Goal: Task Accomplishment & Management: Manage account settings

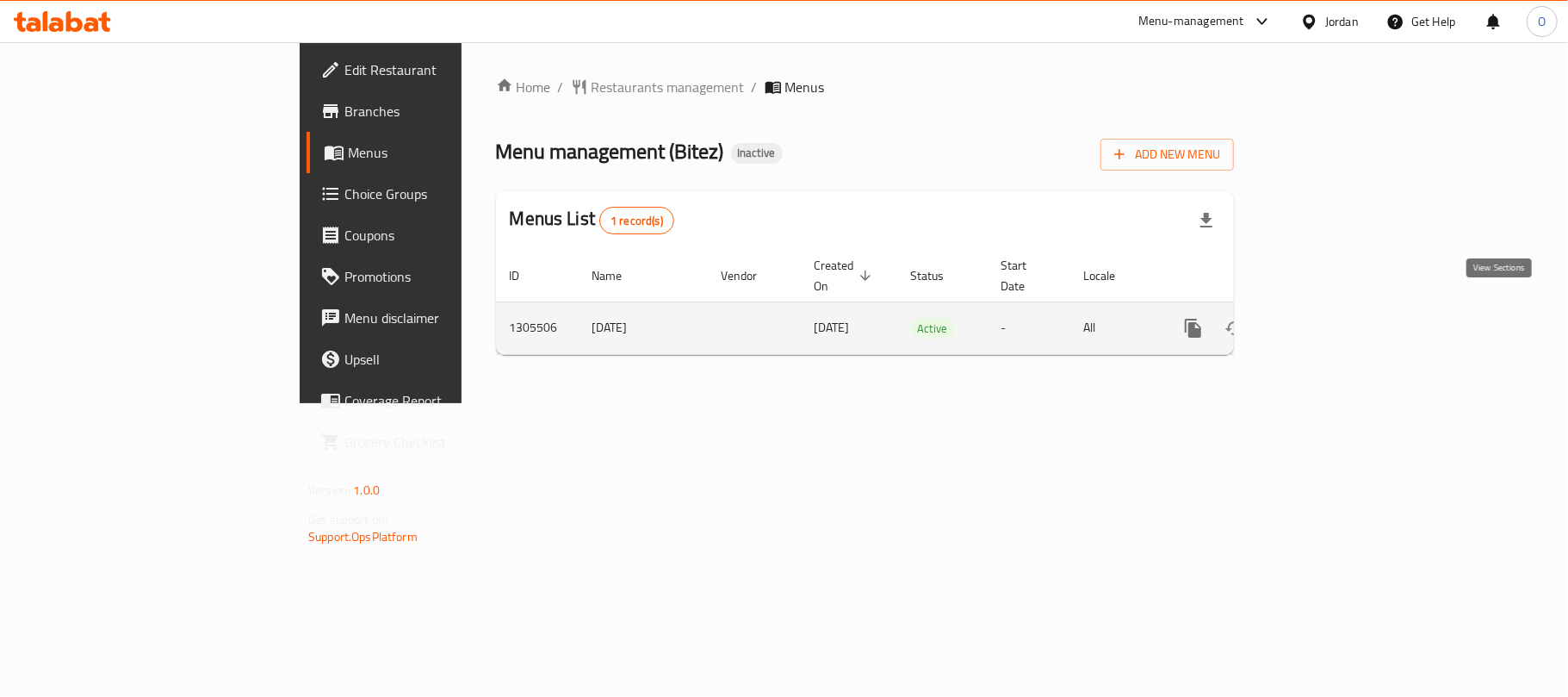
click at [1328, 317] on icon "enhanced table" at bounding box center [1317, 327] width 21 height 21
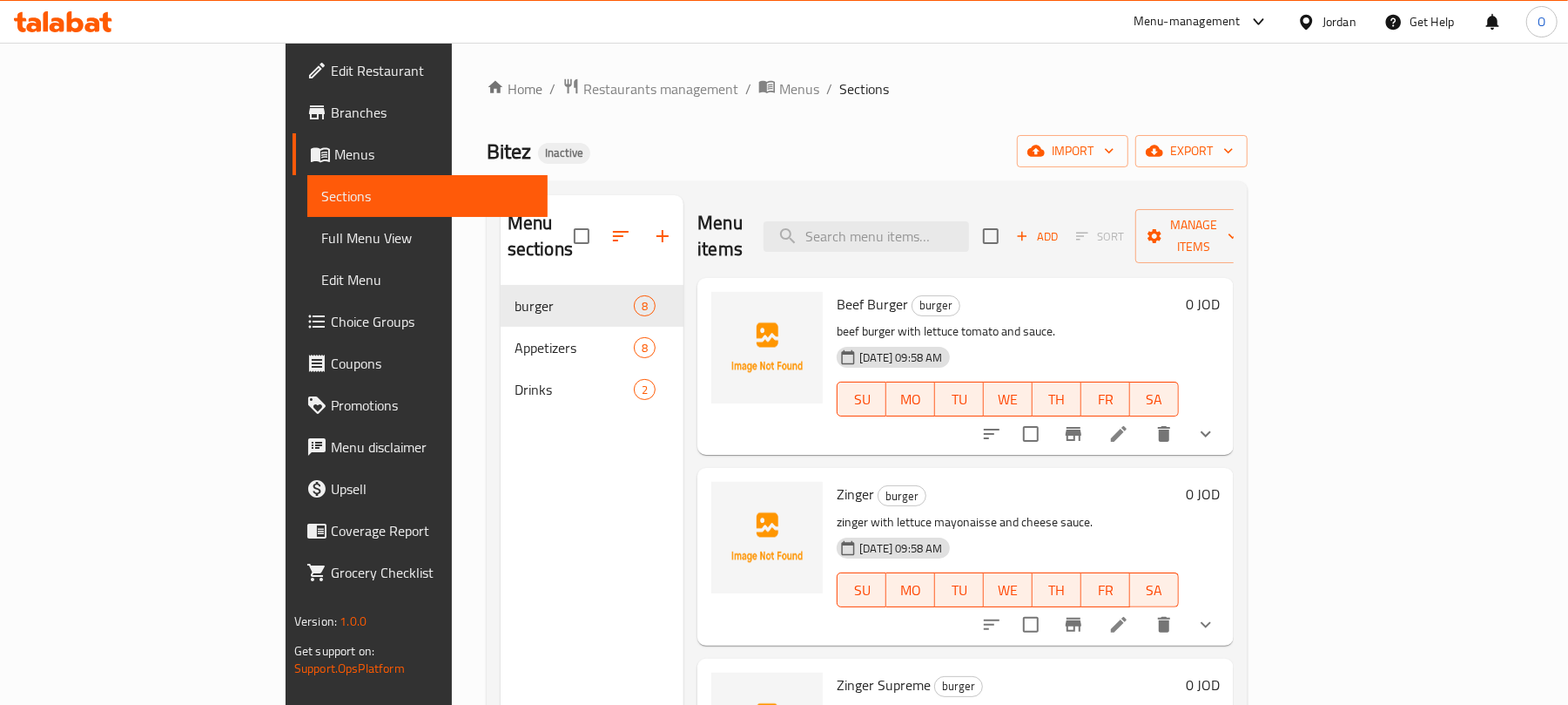
click at [899, 168] on div "Home / Restaurants management / Menus / Sections Bitez Inactive import export M…" at bounding box center [867, 495] width 761 height 836
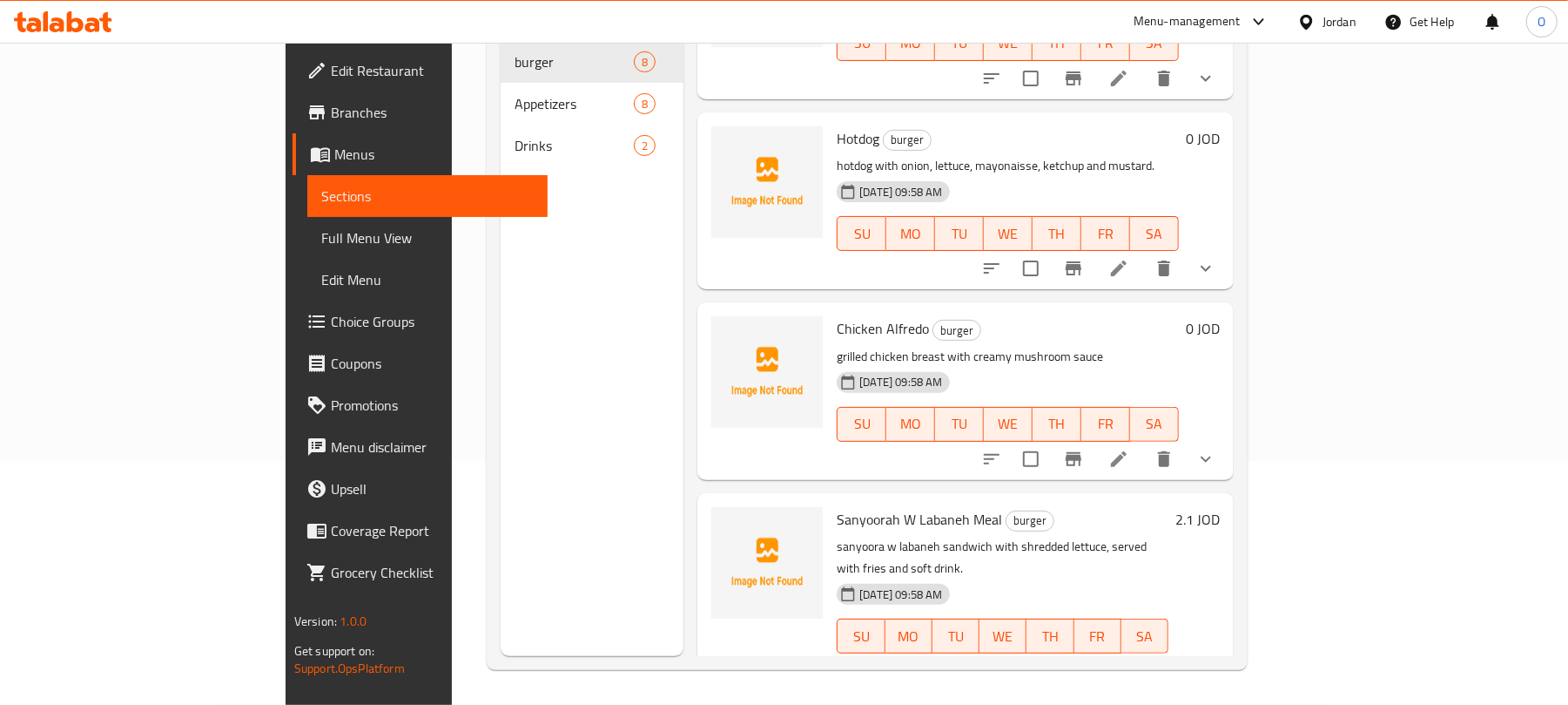
scroll to position [697, 0]
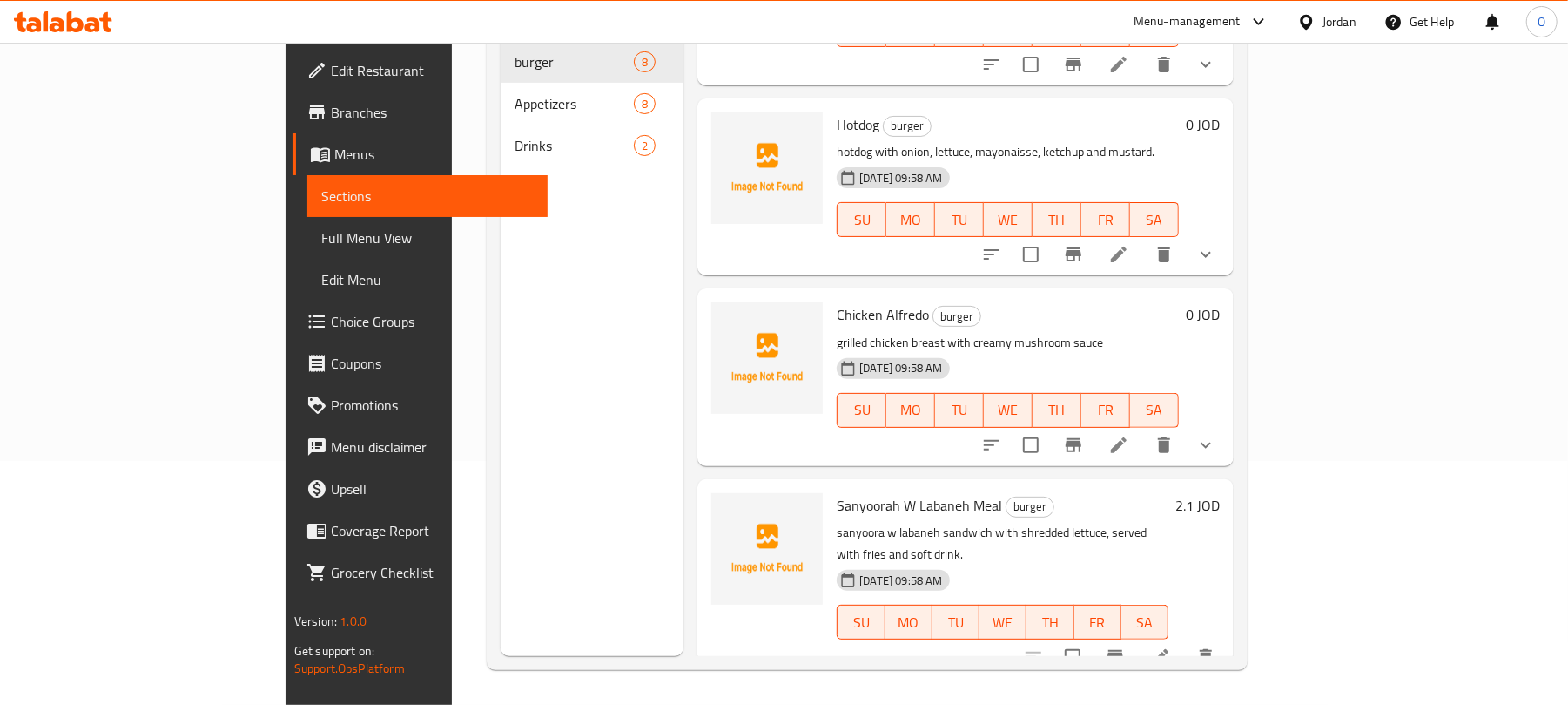
click at [1072, 332] on p "grilled chicken breast with creamy mushroom sauce" at bounding box center [1008, 343] width 342 height 22
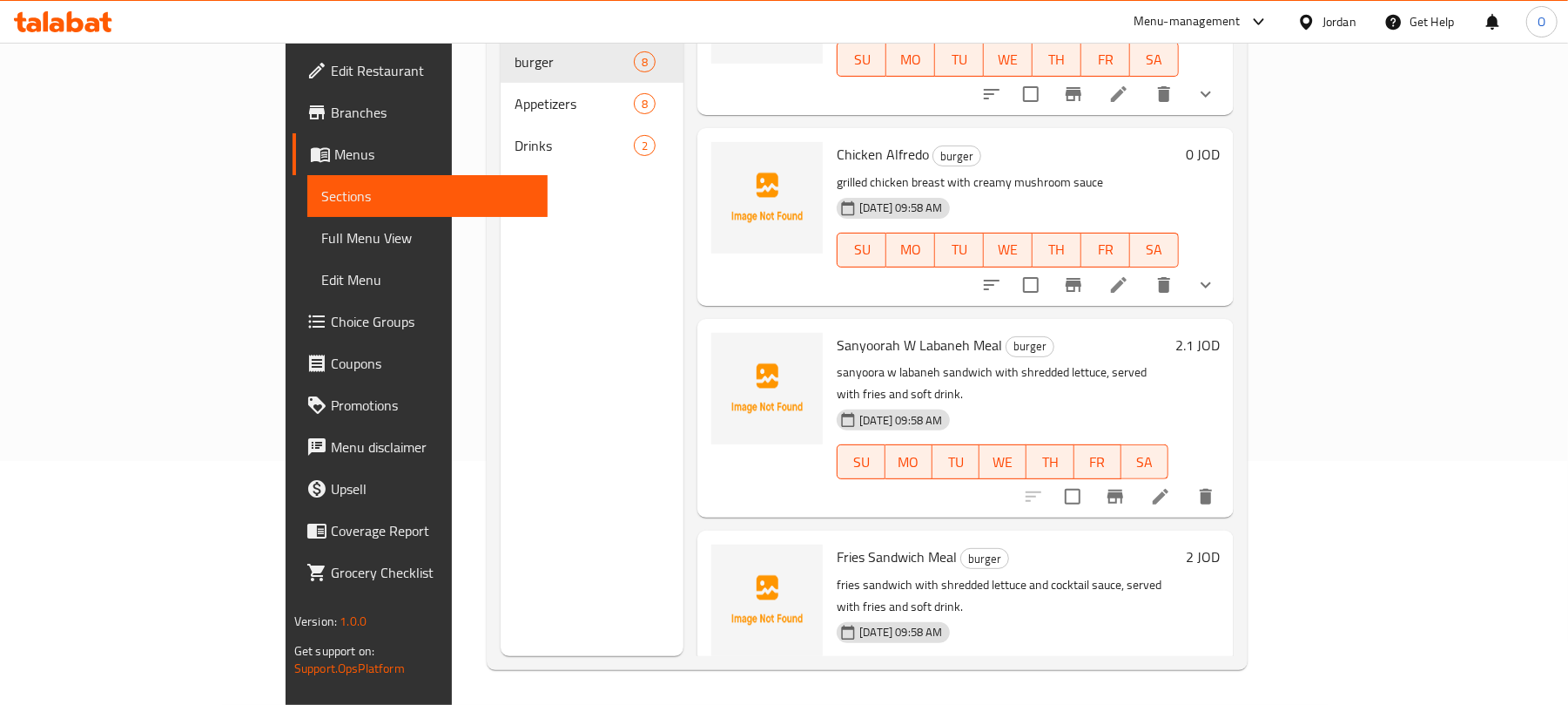
scroll to position [861, 0]
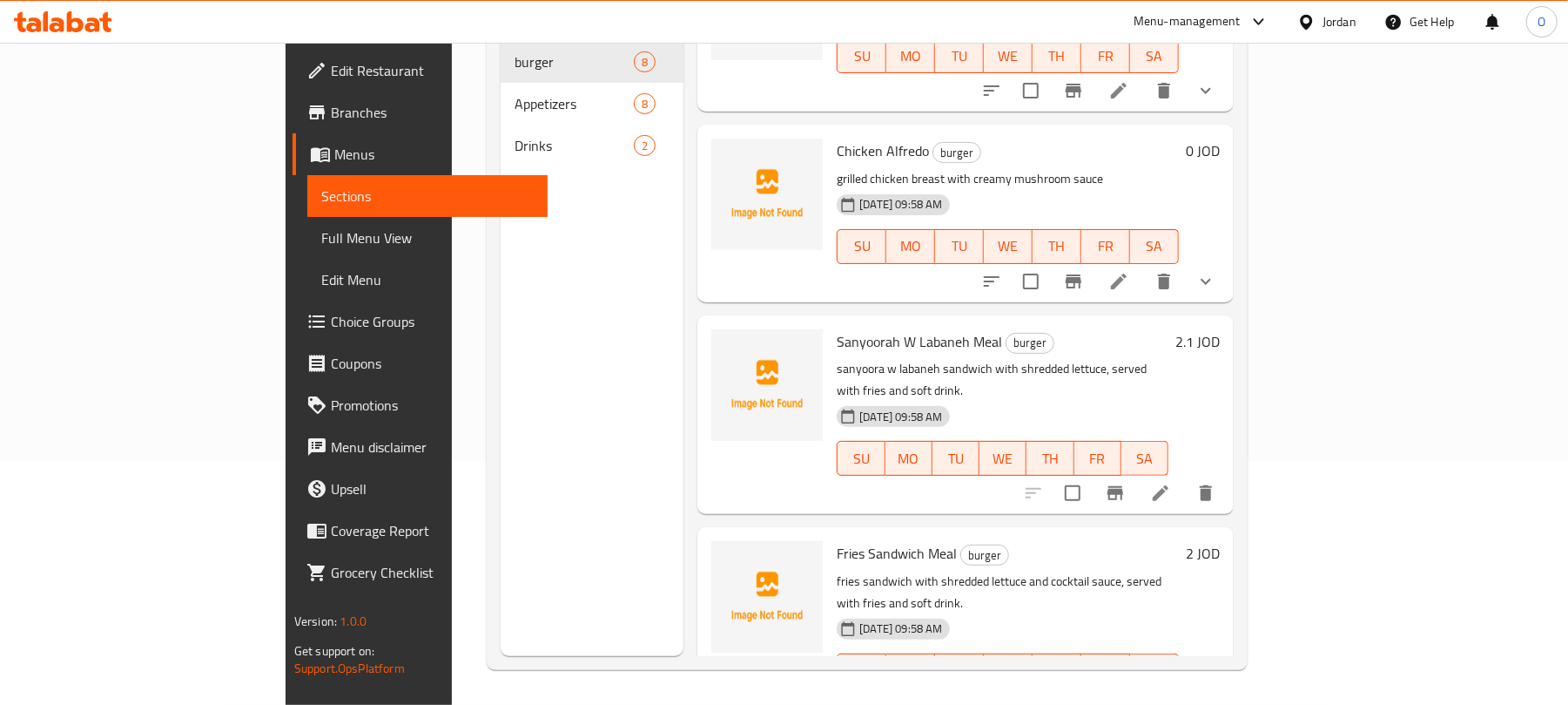
click at [684, 343] on div "Menu items Add Sort Manage items Beef Burger burger beef burger with lettuce to…" at bounding box center [959, 303] width 550 height 705
click at [684, 395] on div "Menu items Add Sort Manage items Beef Burger burger beef burger with lettuce to…" at bounding box center [959, 303] width 550 height 705
click at [586, 332] on div "Menu sections burger 8 Appetizers 8 Drinks 2" at bounding box center [592, 303] width 184 height 705
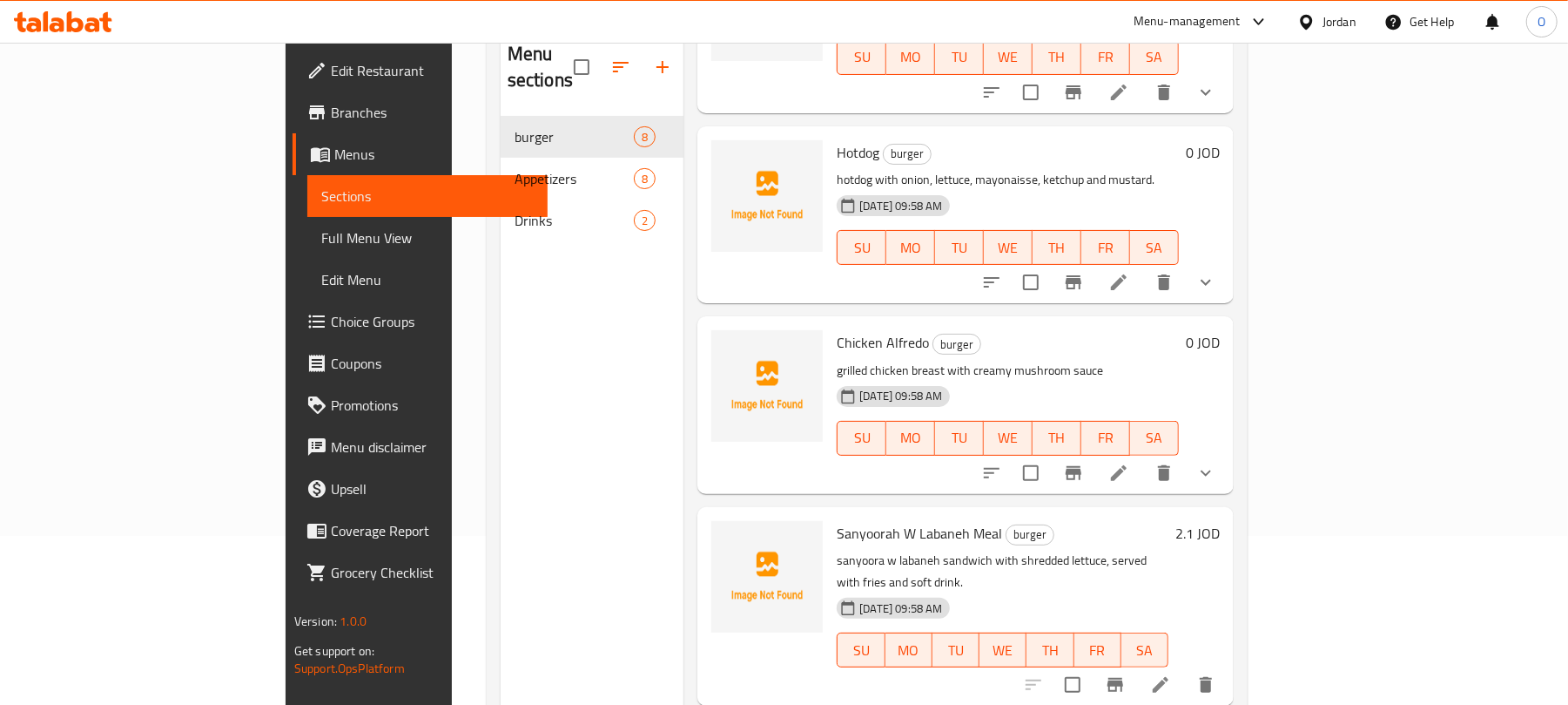
scroll to position [129, 0]
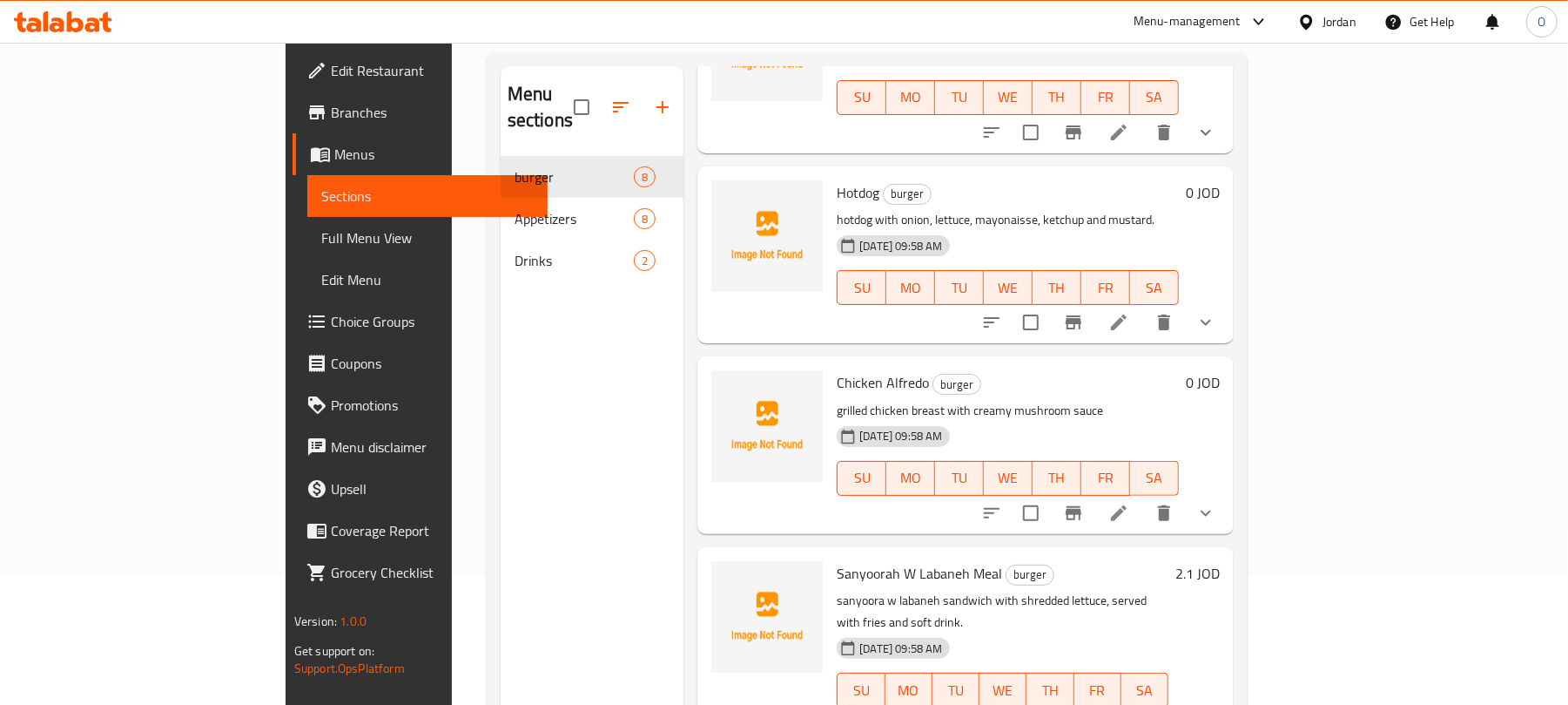
click at [876, 357] on div "Chicken Alfredo burger grilled chicken breast with creamy mushroom sauce 13-08-…" at bounding box center [966, 445] width 537 height 176
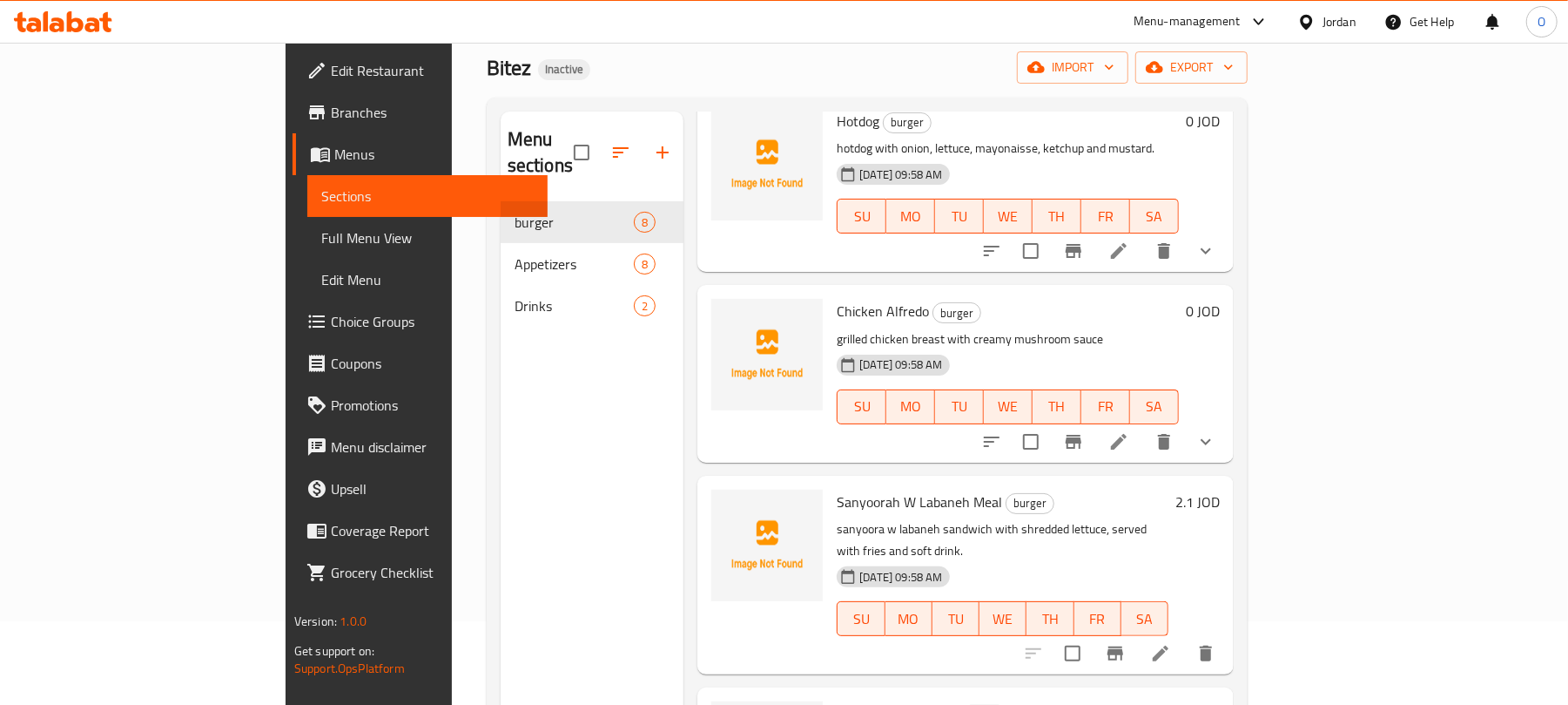
scroll to position [0, 0]
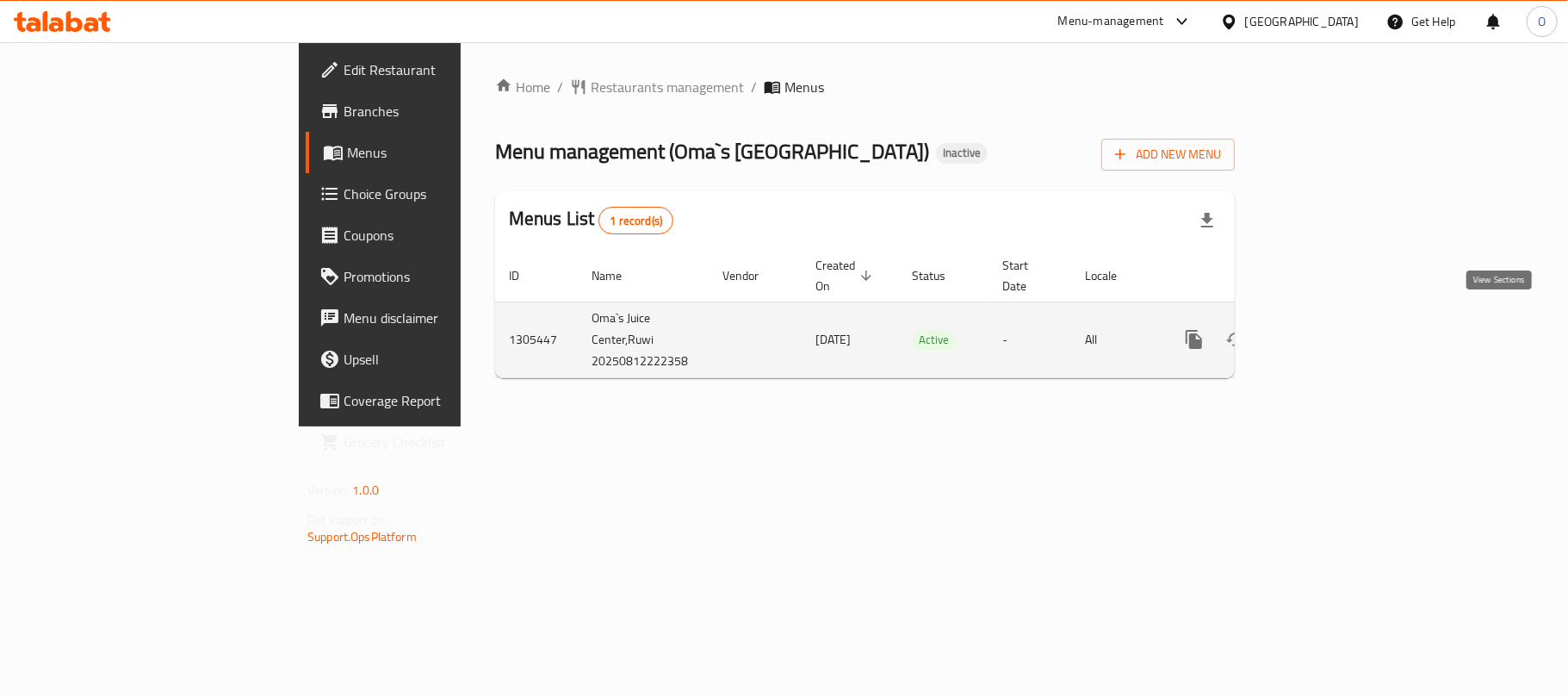
click at [1329, 329] on icon "enhanced table" at bounding box center [1318, 339] width 21 height 21
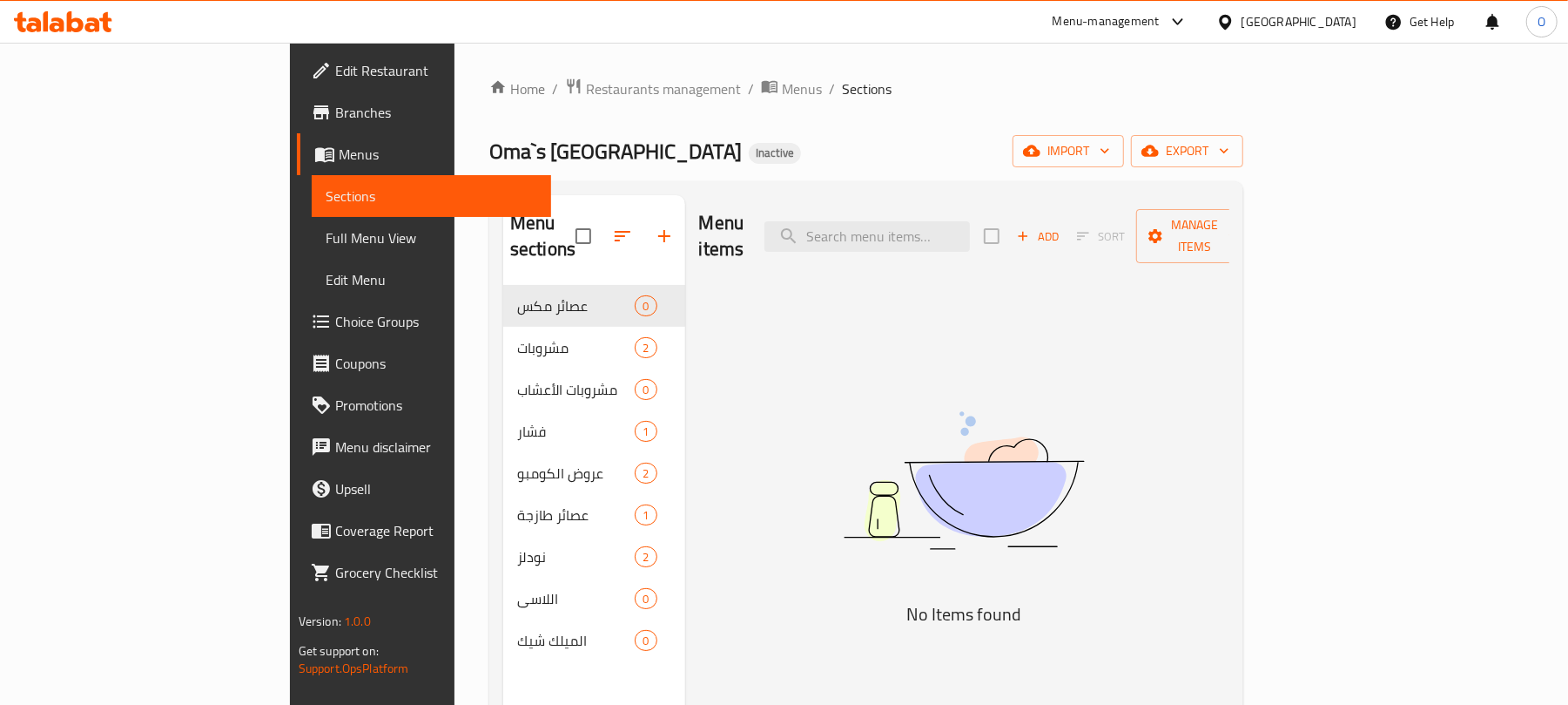
click at [951, 152] on div "Oma`s Juice Center Inactive import export" at bounding box center [866, 150] width 754 height 32
drag, startPoint x: 597, startPoint y: 87, endPoint x: 791, endPoint y: 133, distance: 199.4
click at [782, 87] on span "Menus" at bounding box center [802, 88] width 40 height 21
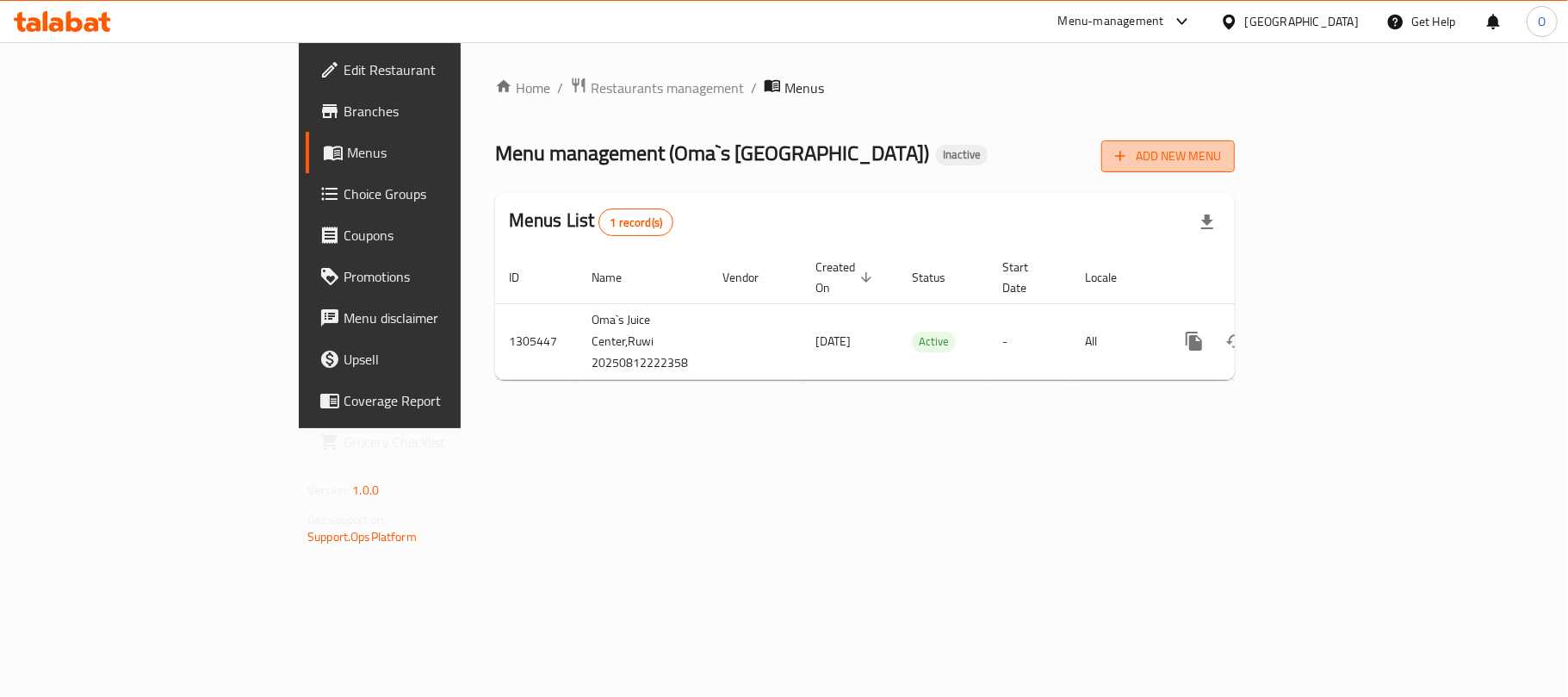
click at [1222, 147] on span "Add New Menu" at bounding box center [1169, 156] width 106 height 22
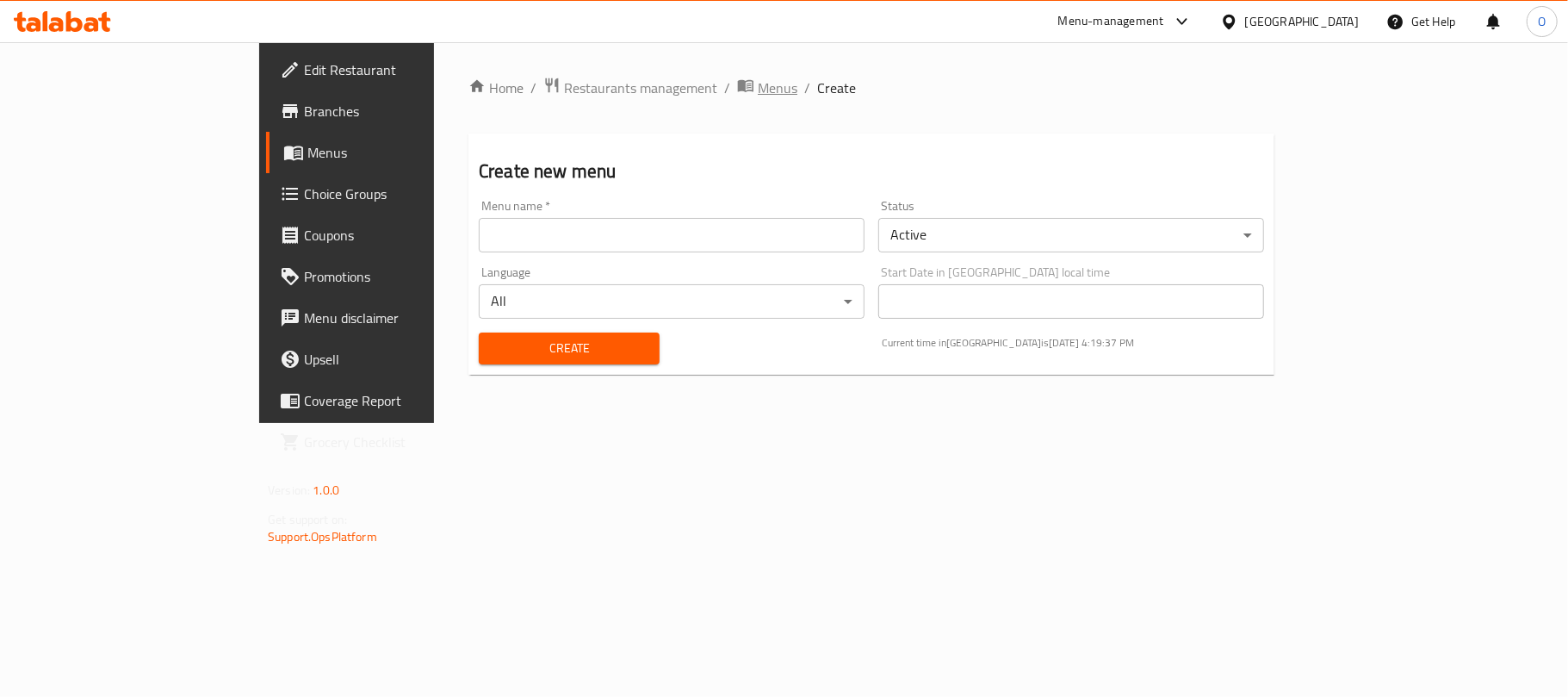
click at [757, 90] on span "Menus" at bounding box center [777, 87] width 40 height 21
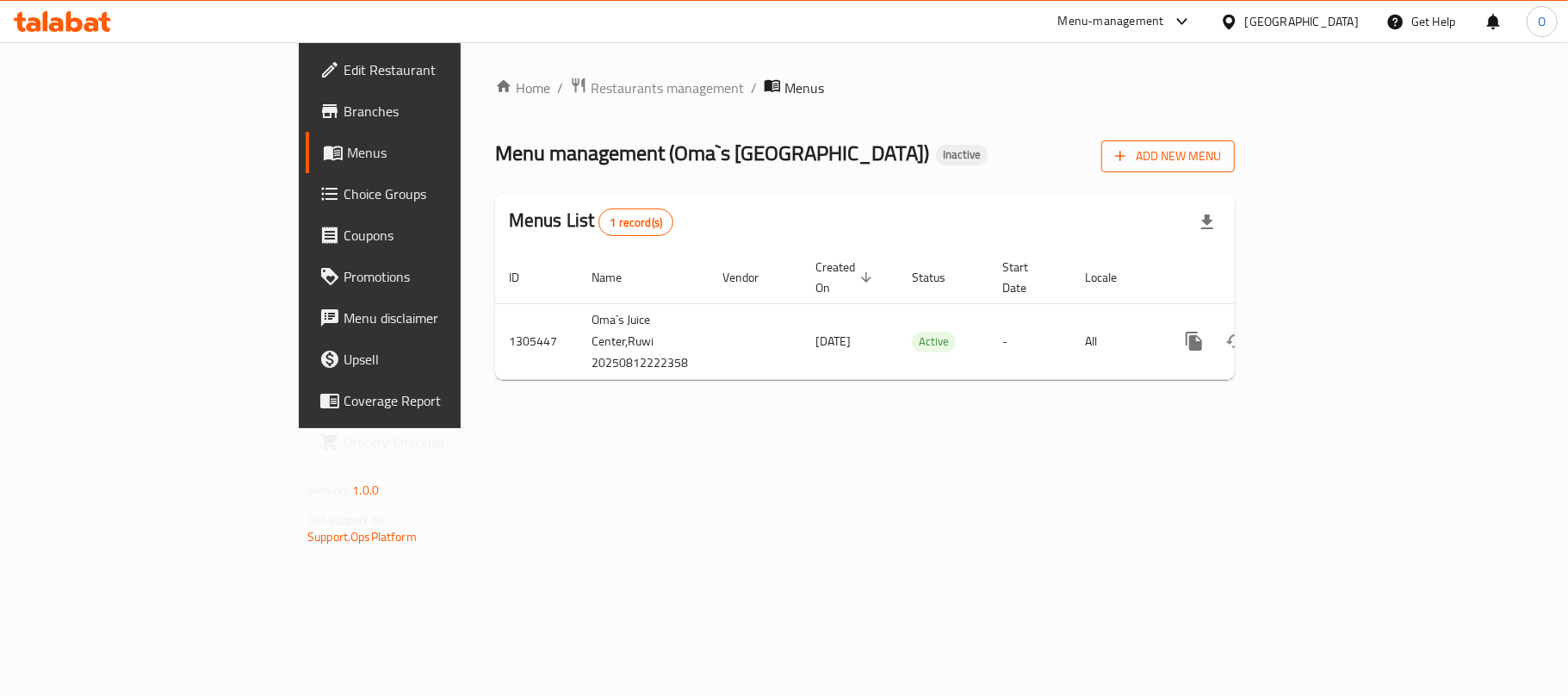
click at [1222, 166] on span "Add New Menu" at bounding box center [1169, 156] width 106 height 22
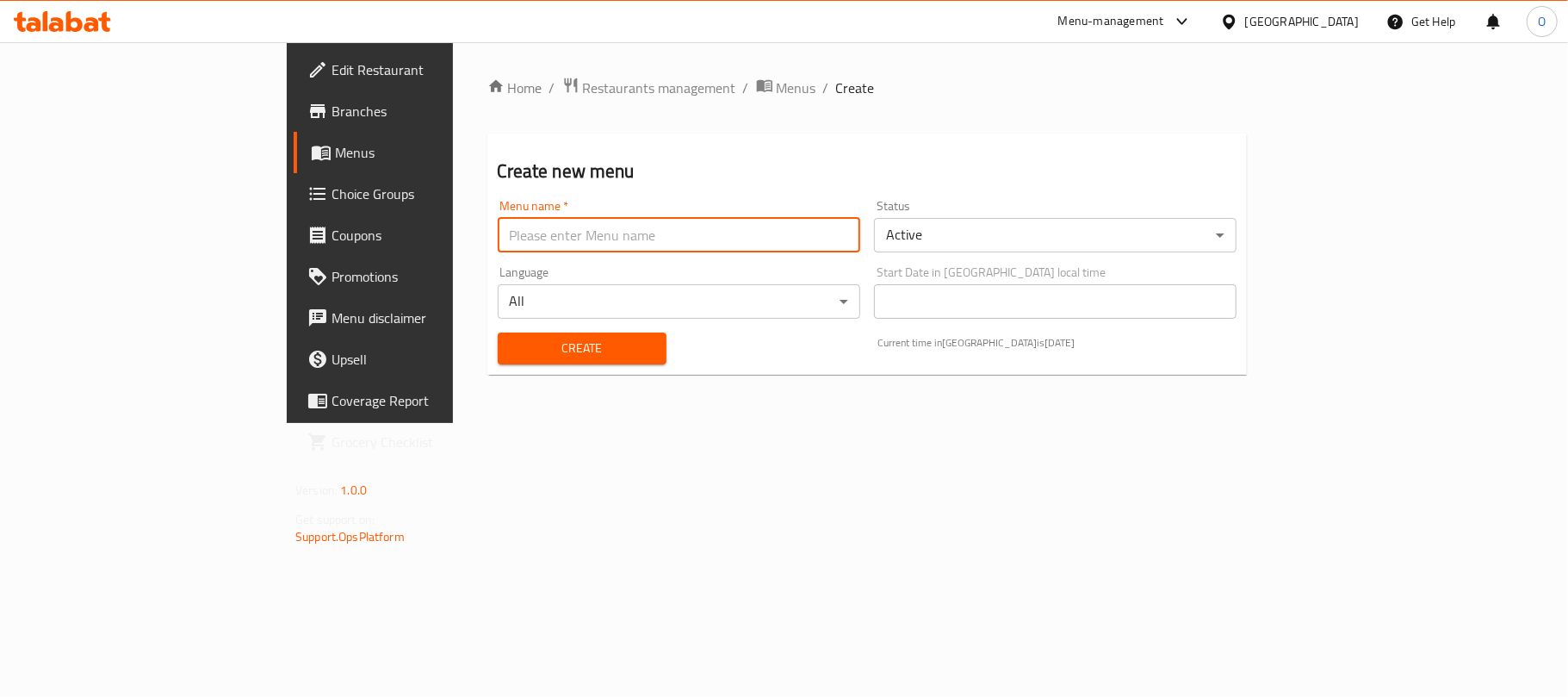
click at [736, 228] on input "text" at bounding box center [678, 235] width 363 height 34
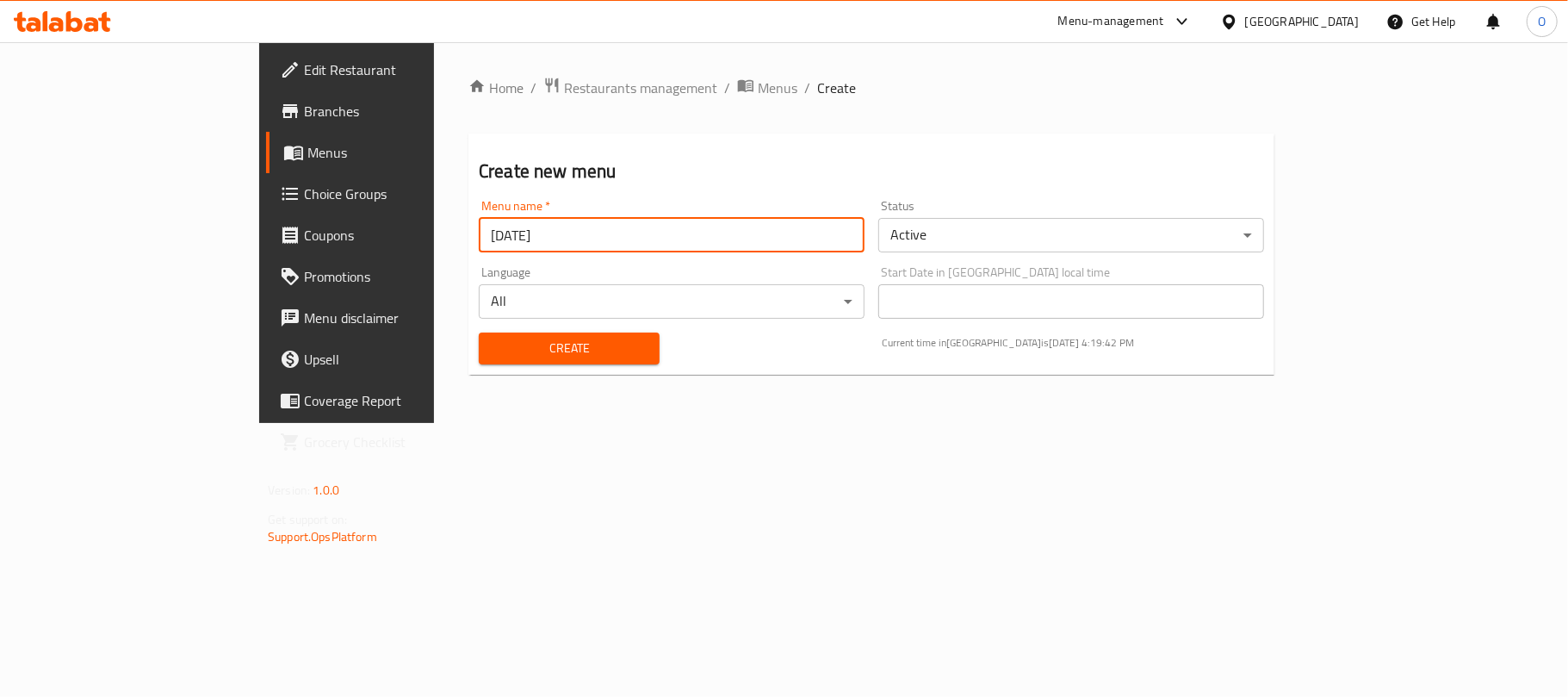
type input "[DATE]"
click at [479, 333] on button "Create" at bounding box center [569, 348] width 181 height 31
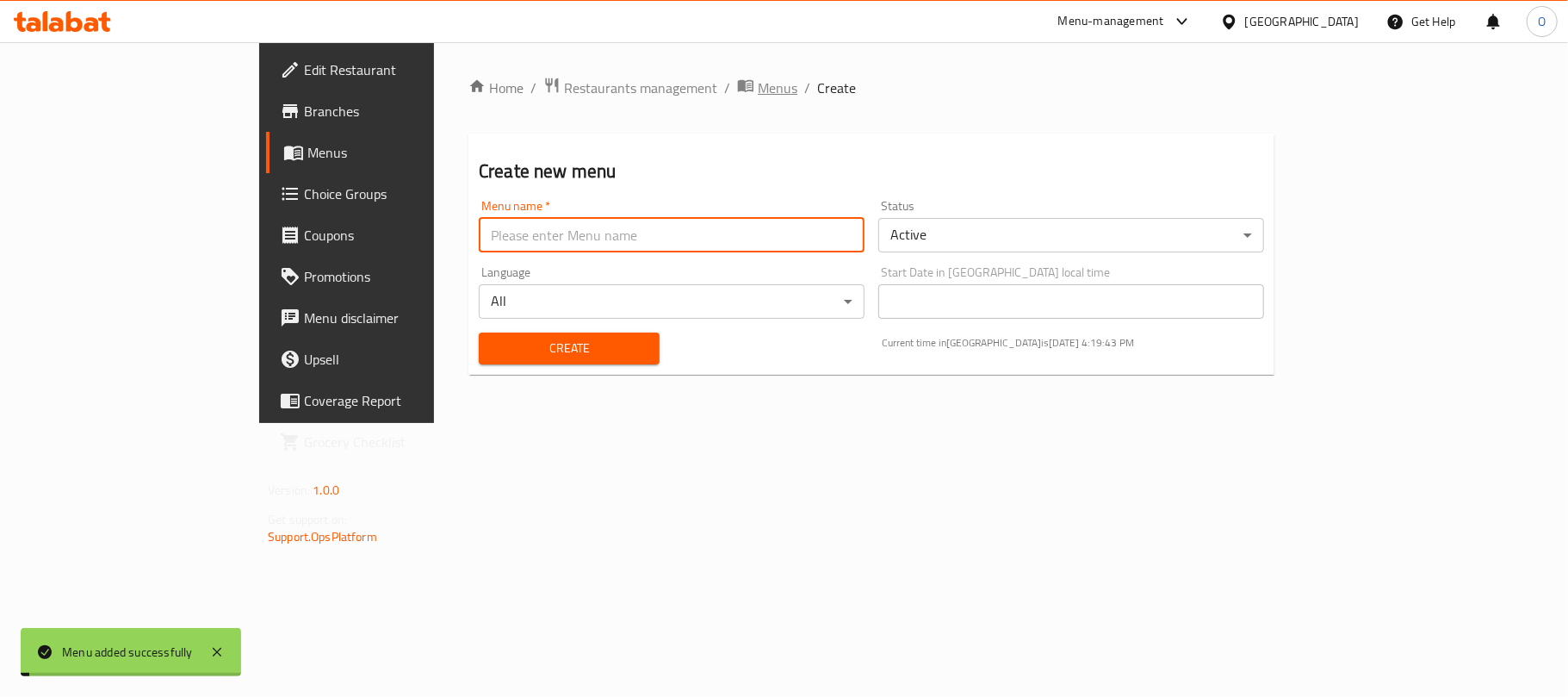
click at [757, 94] on span "Menus" at bounding box center [777, 87] width 40 height 21
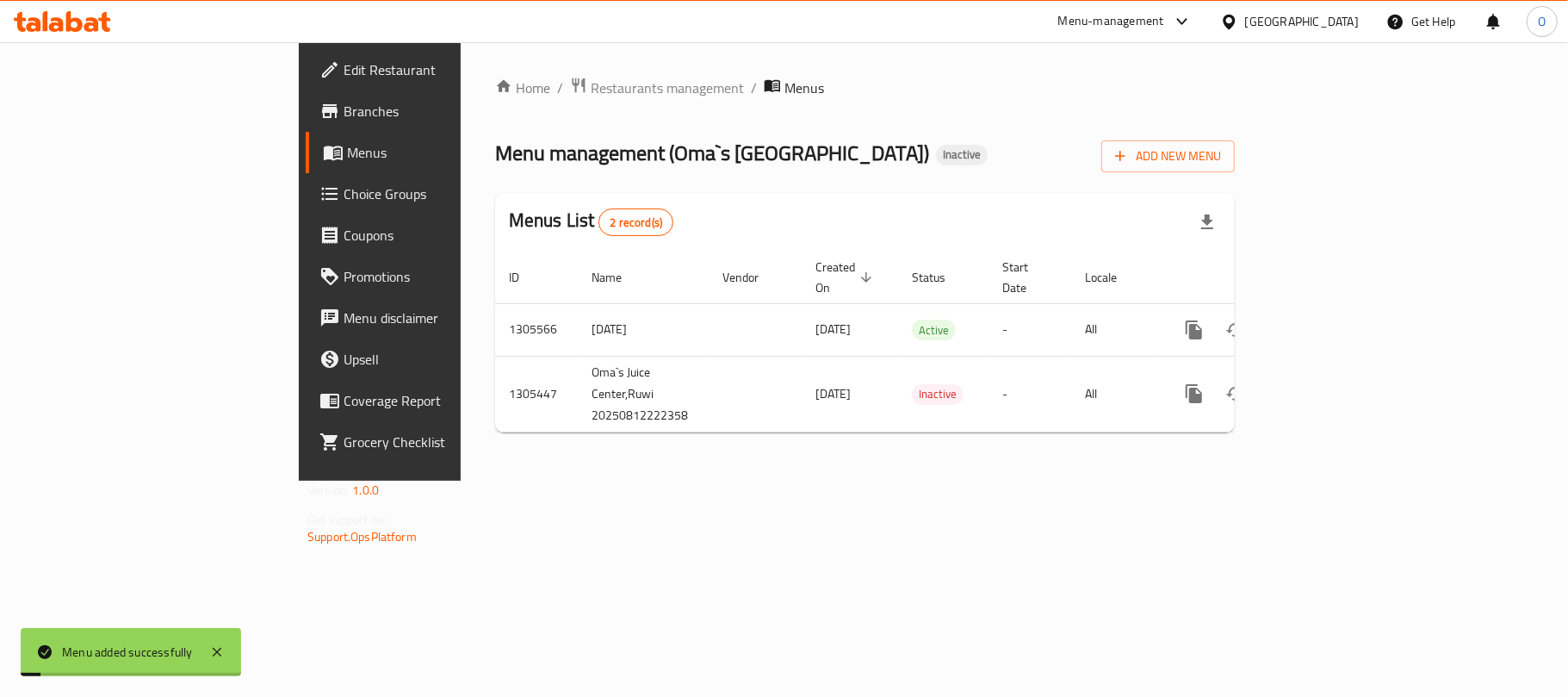
click at [848, 134] on div "Menu management ( Oma`s Juice Center ) Inactive Add New Menu" at bounding box center [865, 152] width 739 height 39
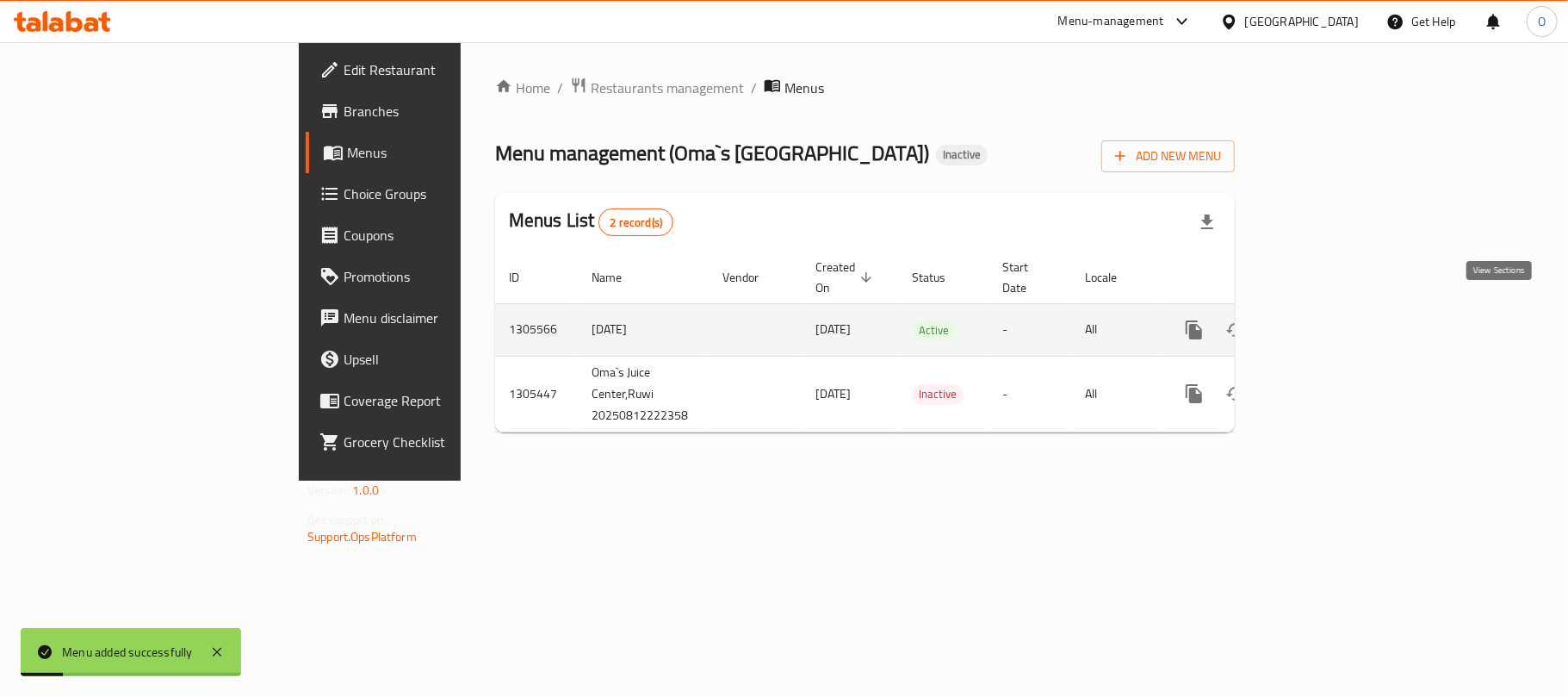
click at [1329, 319] on icon "enhanced table" at bounding box center [1318, 329] width 21 height 21
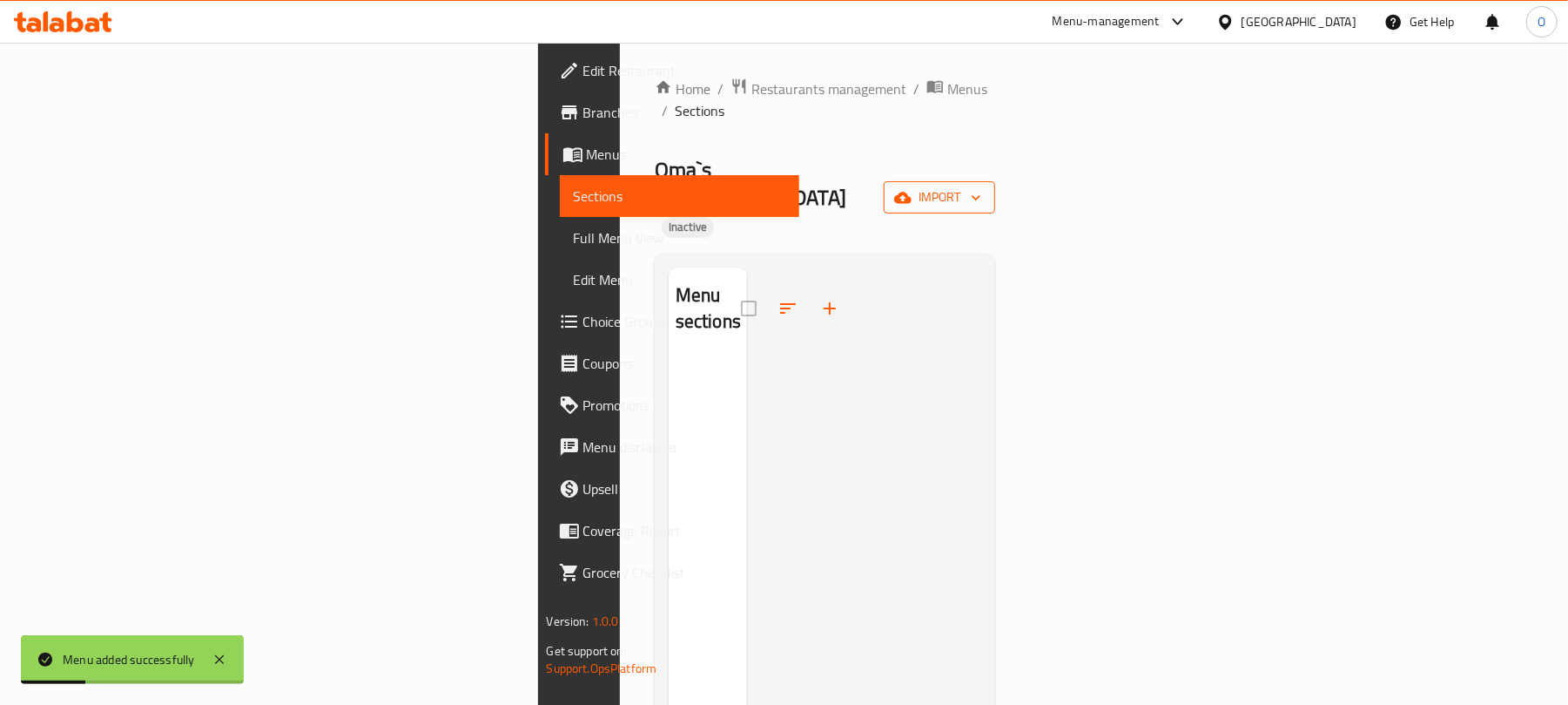
click at [981, 186] on span "import" at bounding box center [940, 197] width 84 height 22
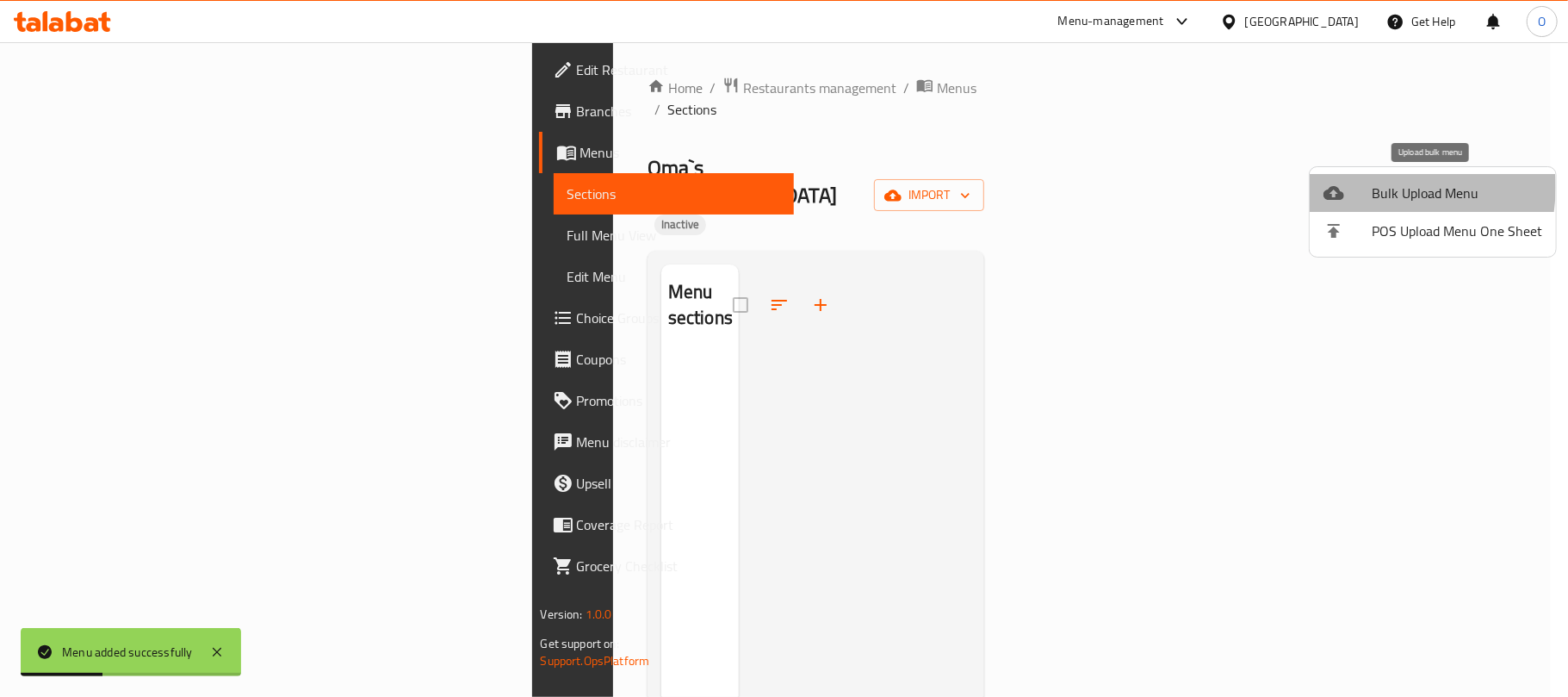
click at [1372, 187] on span "Bulk Upload Menu" at bounding box center [1457, 192] width 171 height 21
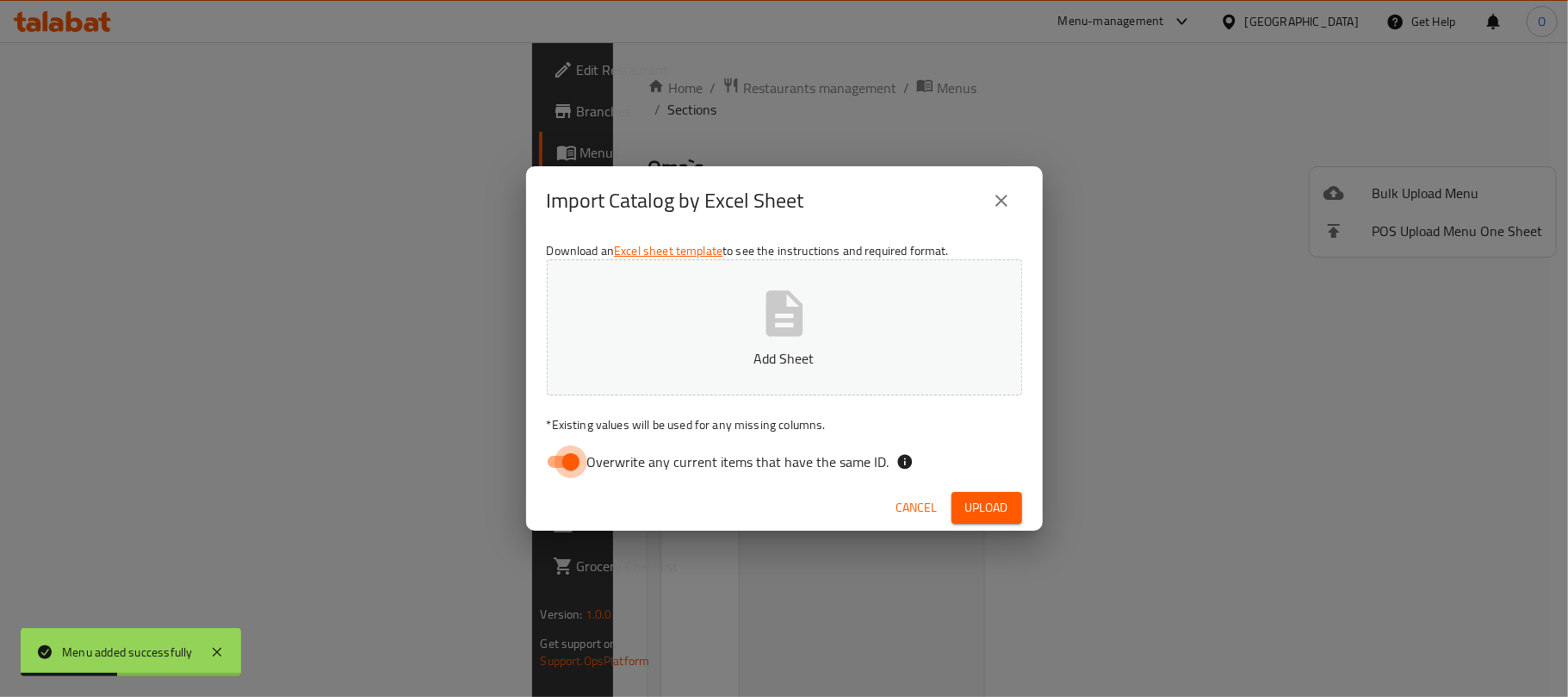
drag, startPoint x: 570, startPoint y: 456, endPoint x: 1014, endPoint y: 253, distance: 488.2
click at [570, 458] on input "Overwrite any current items that have the same ID." at bounding box center [570, 461] width 98 height 32
checkbox input "false"
click at [1002, 520] on button "Upload" at bounding box center [987, 507] width 71 height 31
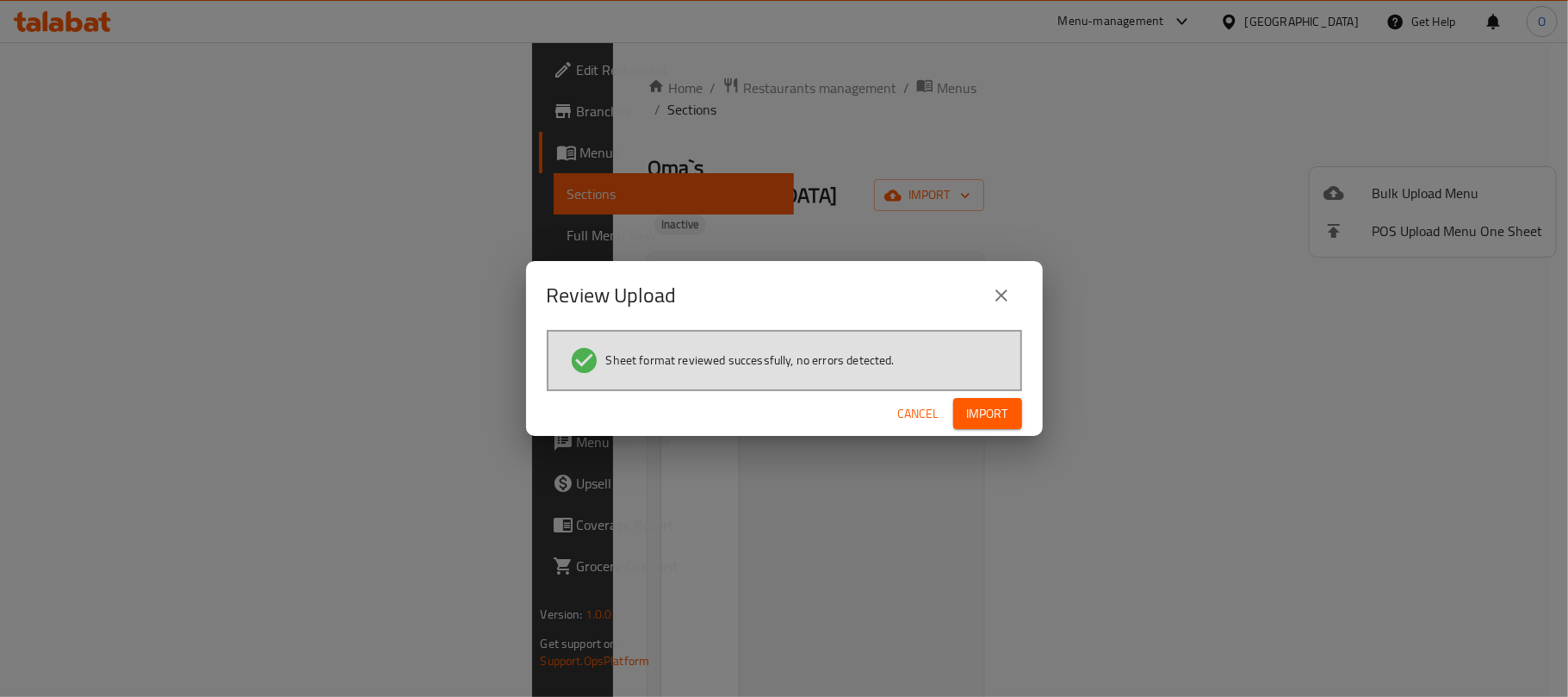
click at [1000, 398] on button "Import" at bounding box center [988, 413] width 69 height 31
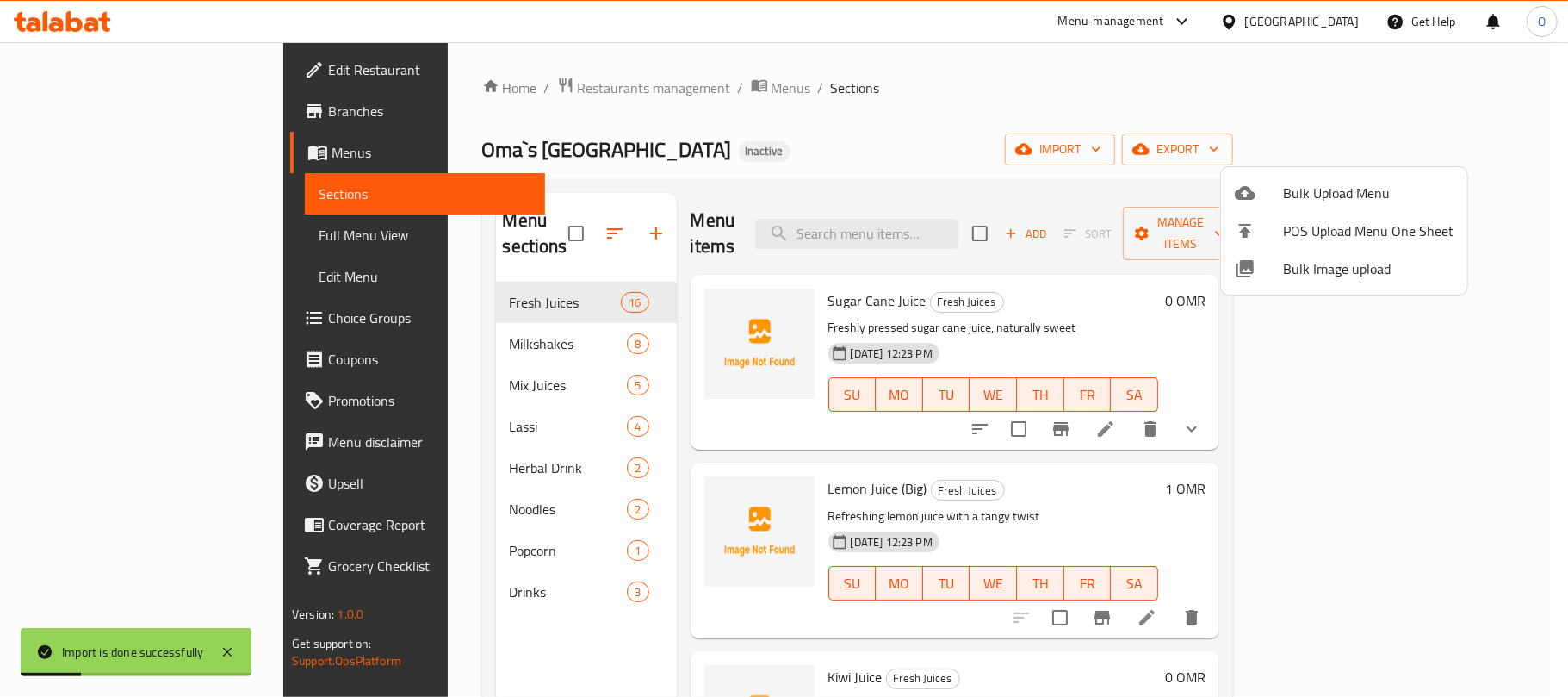
click at [813, 101] on div at bounding box center [784, 348] width 1568 height 697
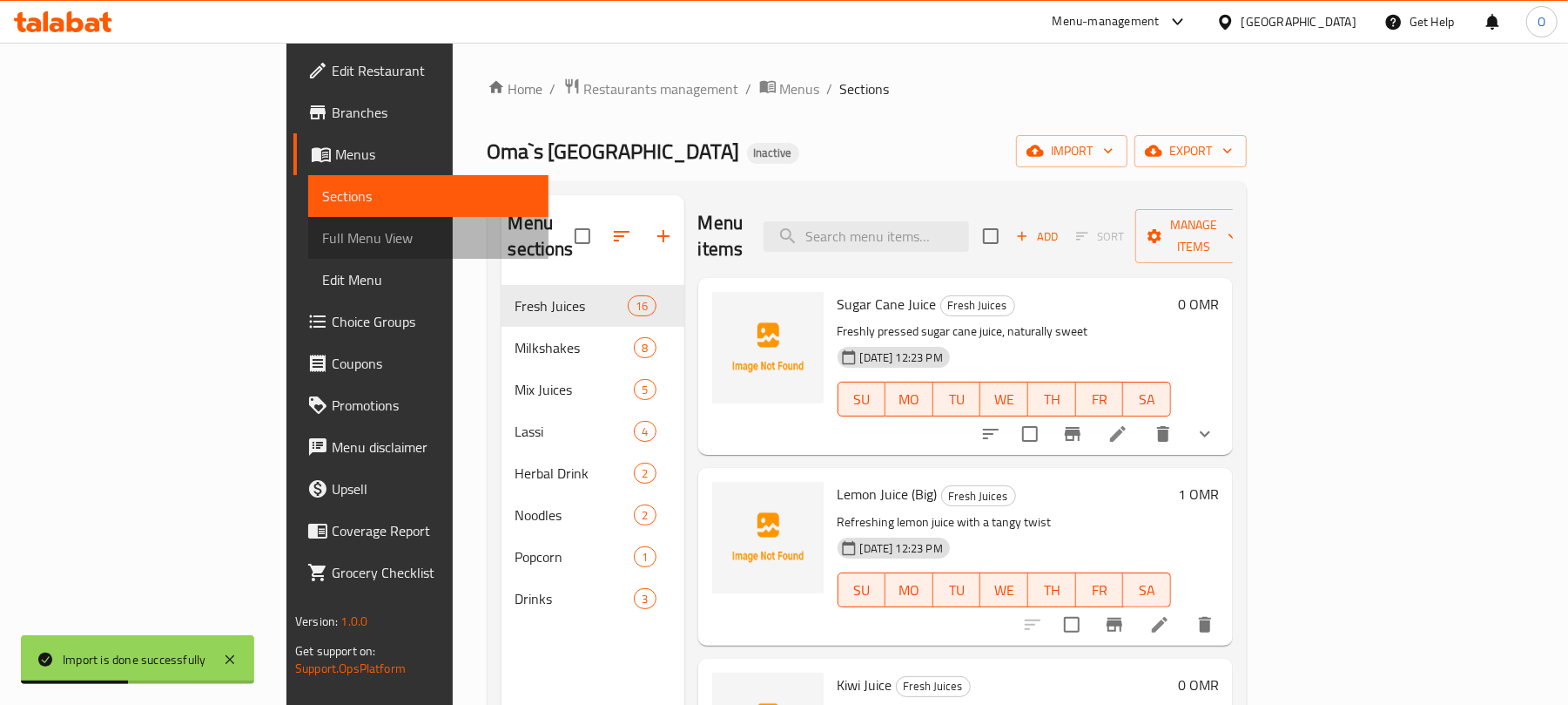
click at [322, 232] on span "Full Menu View" at bounding box center [428, 237] width 213 height 21
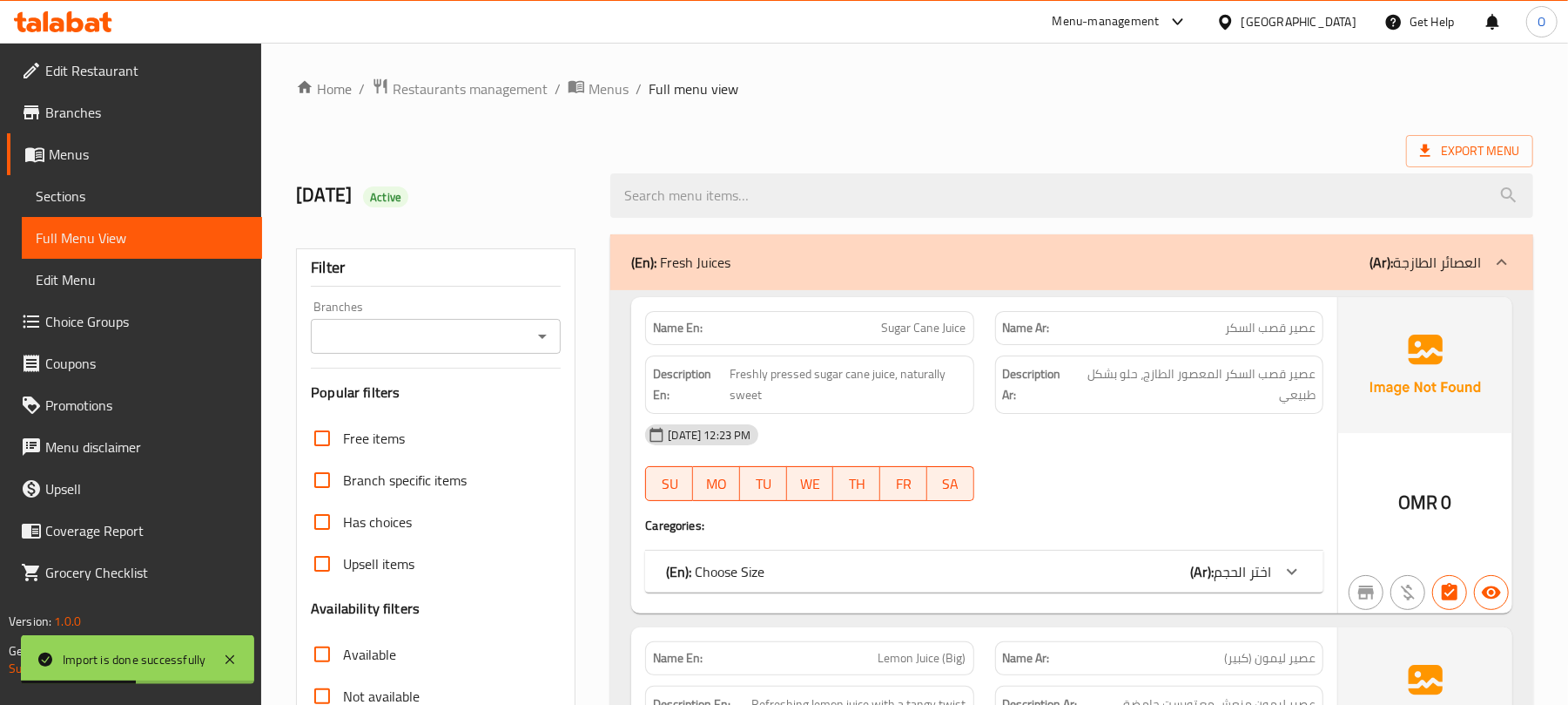
drag, startPoint x: 775, startPoint y: 124, endPoint x: 349, endPoint y: 333, distance: 474.5
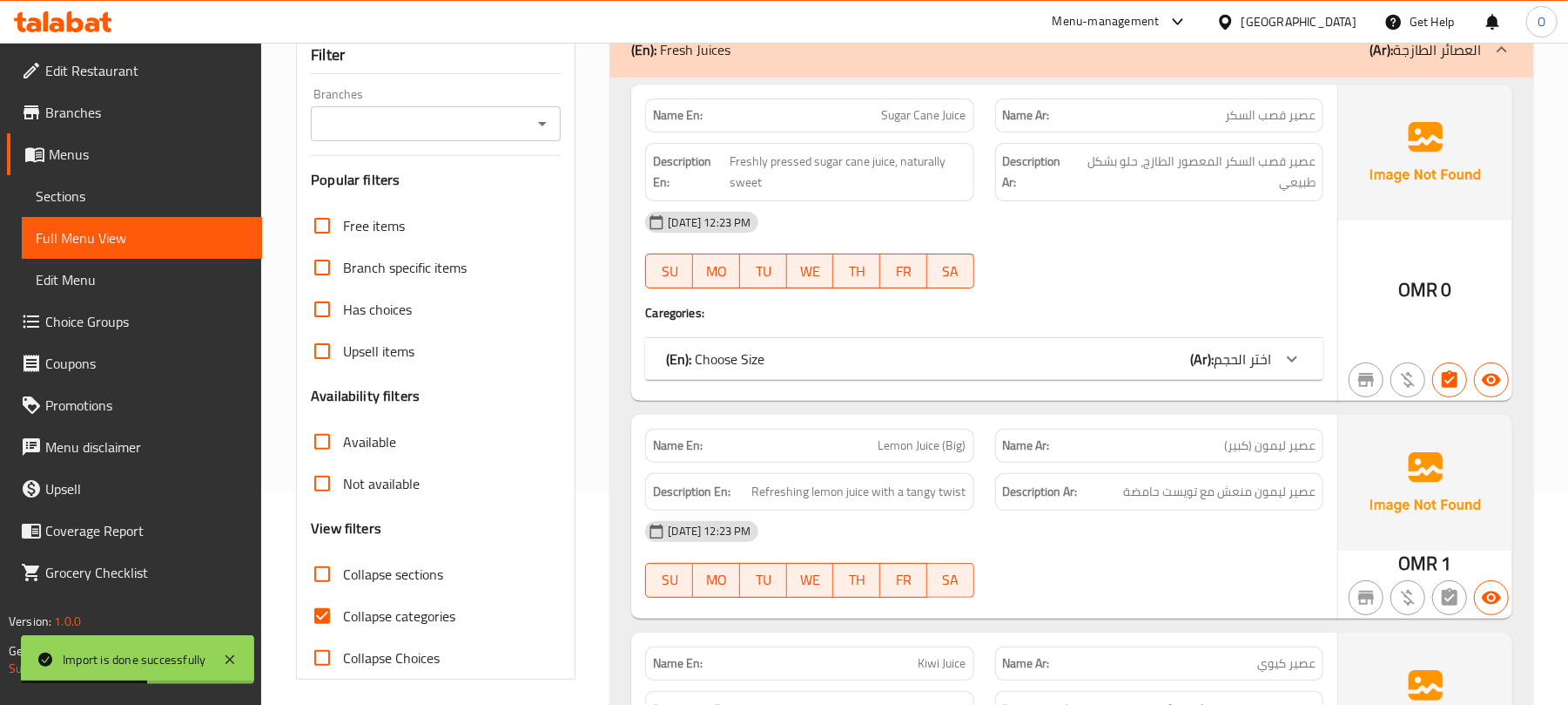
scroll to position [464, 0]
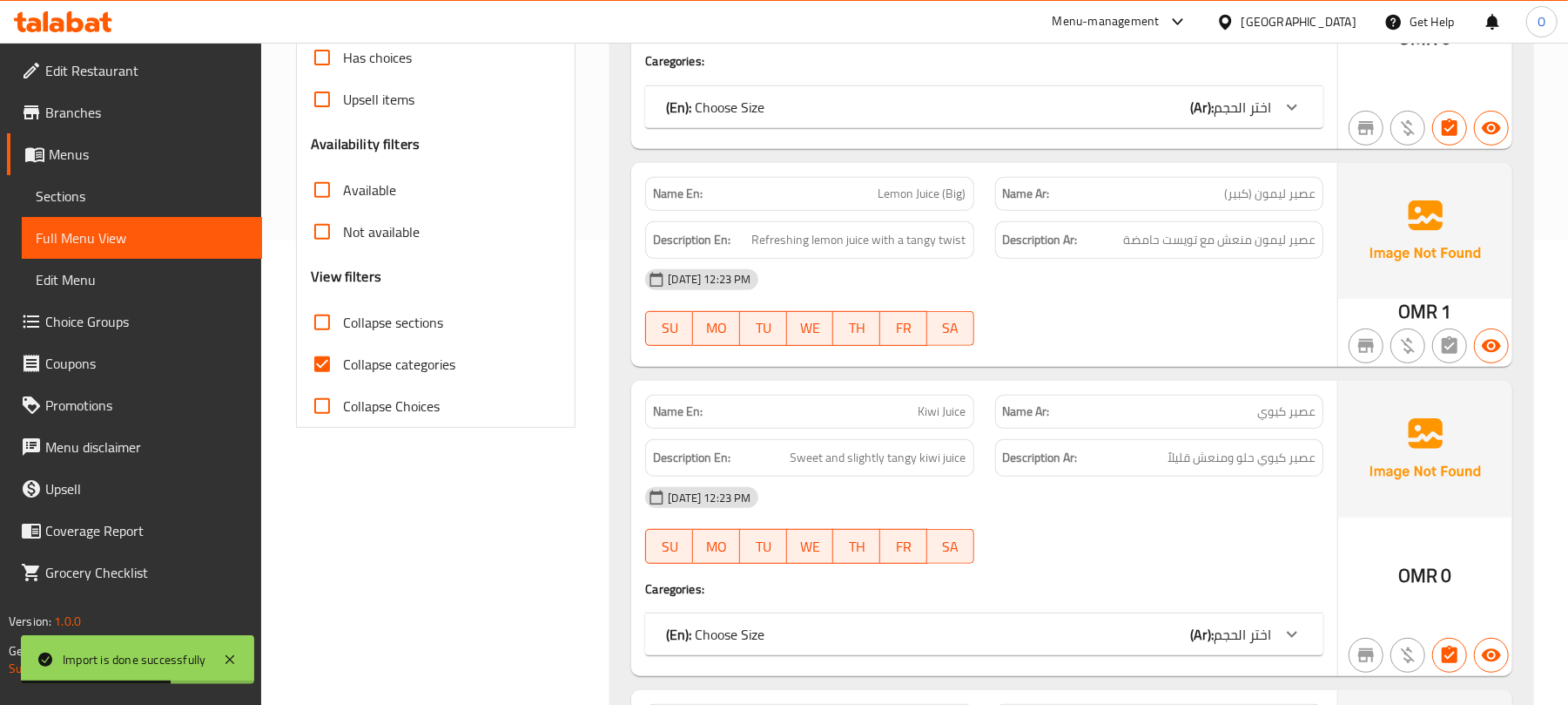
click at [379, 368] on span "Collapse categories" at bounding box center [399, 364] width 113 height 21
click at [343, 368] on input "Collapse categories" at bounding box center [322, 364] width 42 height 42
checkbox input "false"
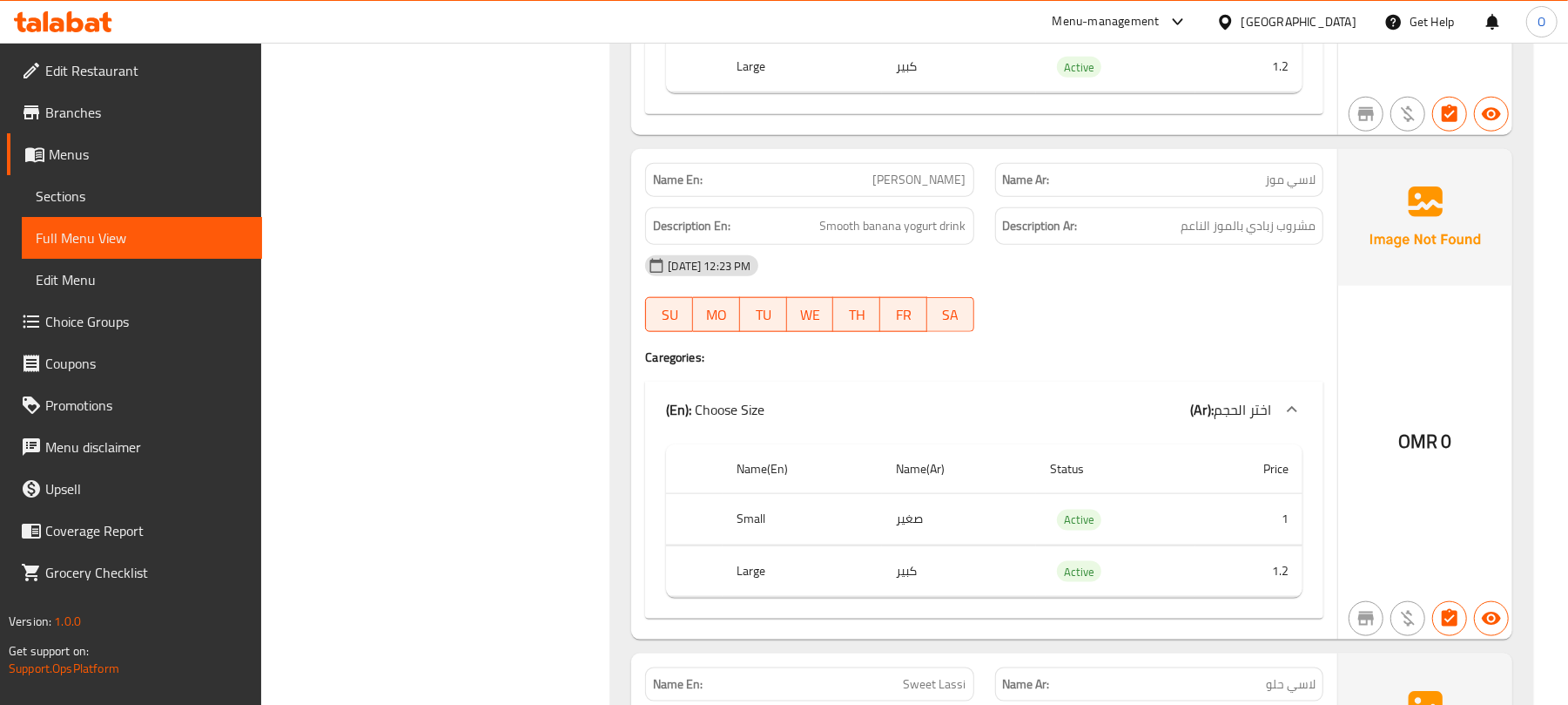
scroll to position [0, 0]
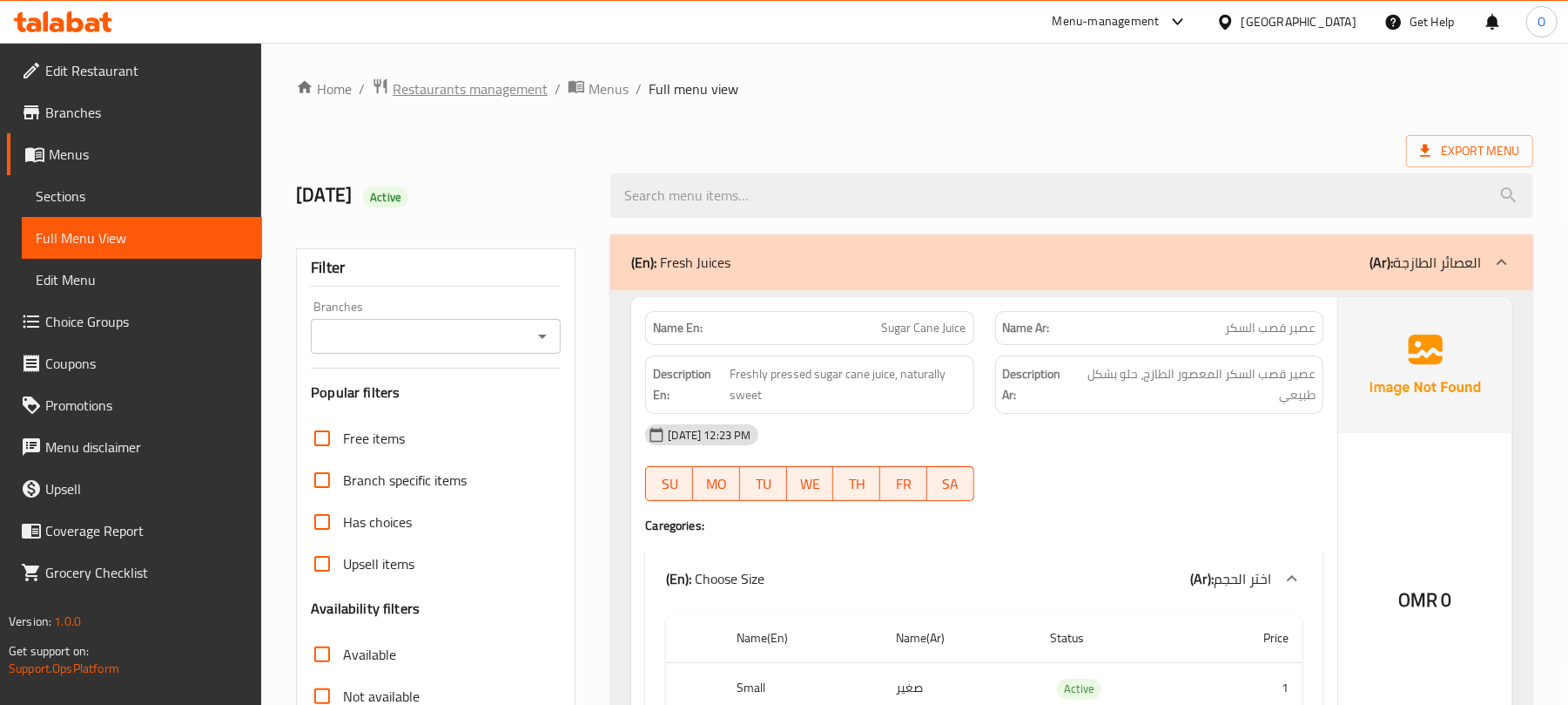
click at [513, 88] on span "Restaurants management" at bounding box center [470, 88] width 155 height 21
